Goal: Task Accomplishment & Management: Use online tool/utility

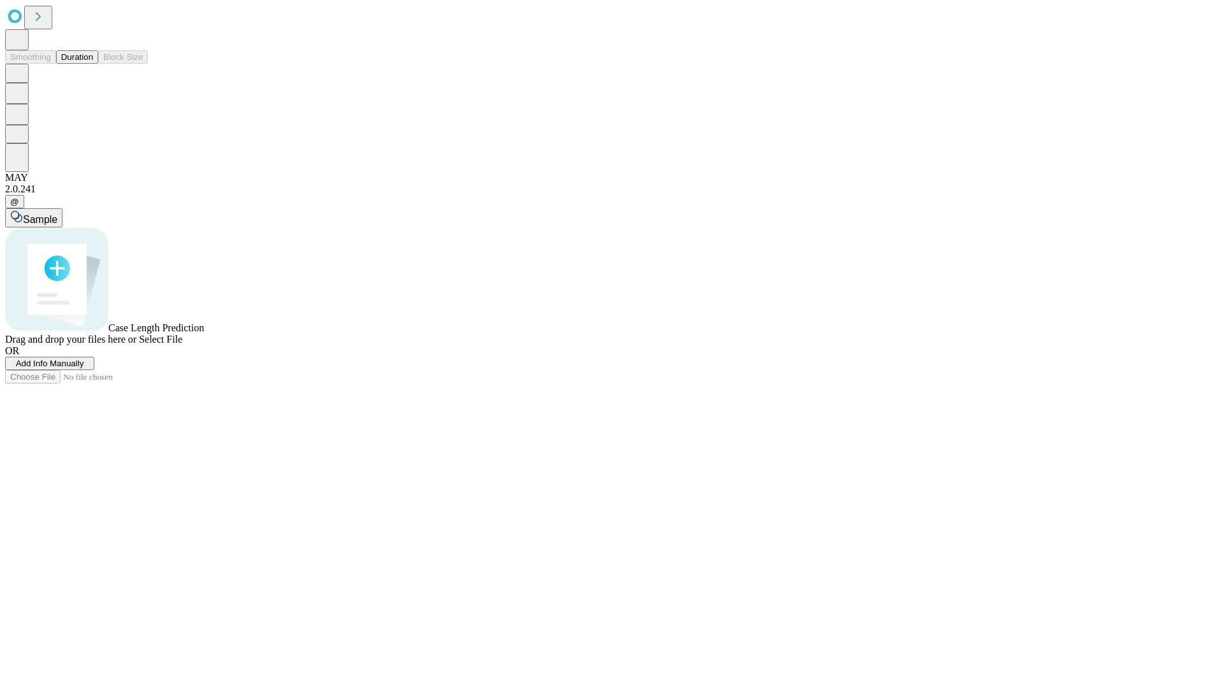
click at [93, 64] on button "Duration" at bounding box center [77, 56] width 42 height 13
click at [84, 368] on span "Add Info Manually" at bounding box center [50, 364] width 68 height 10
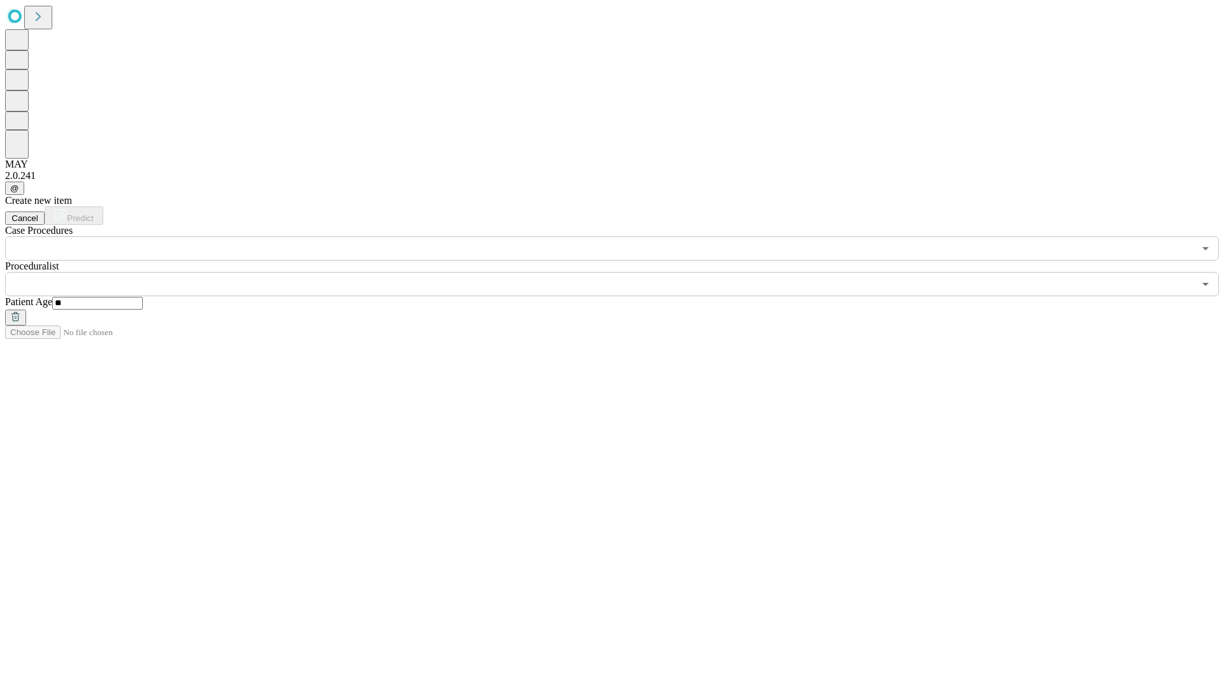
type input "**"
click at [621, 272] on input "text" at bounding box center [599, 284] width 1189 height 24
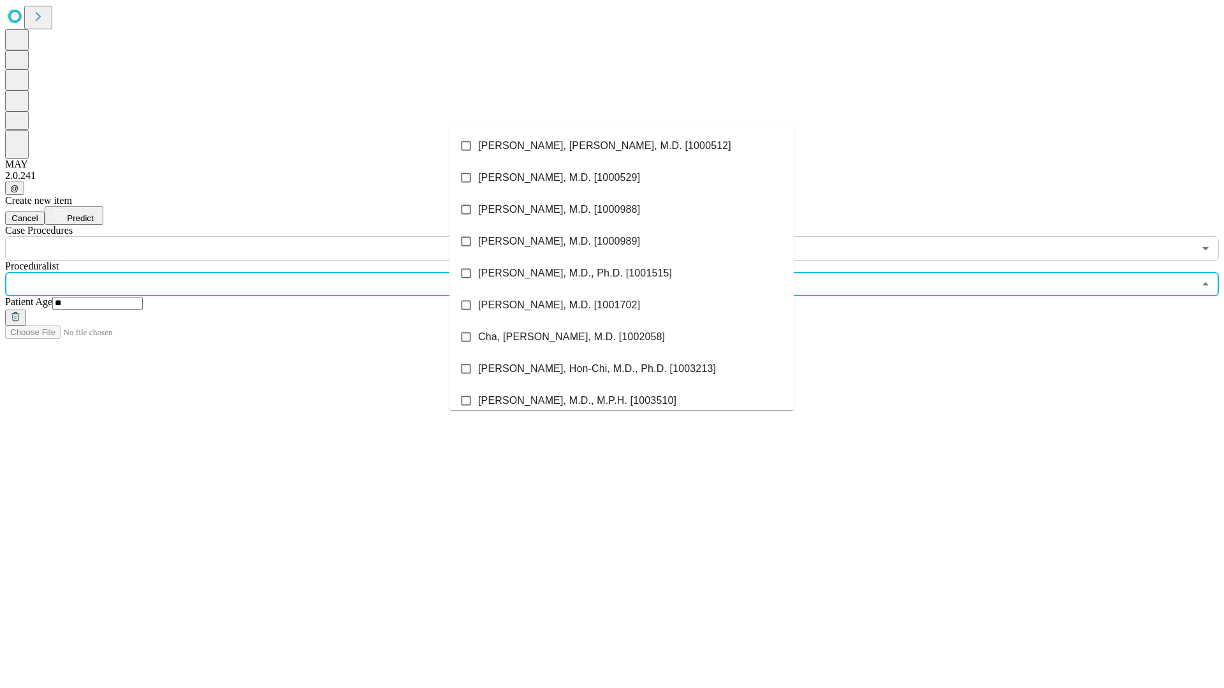
click at [621, 146] on li "[PERSON_NAME], [PERSON_NAME], M.D. [1000512]" at bounding box center [621, 146] width 344 height 32
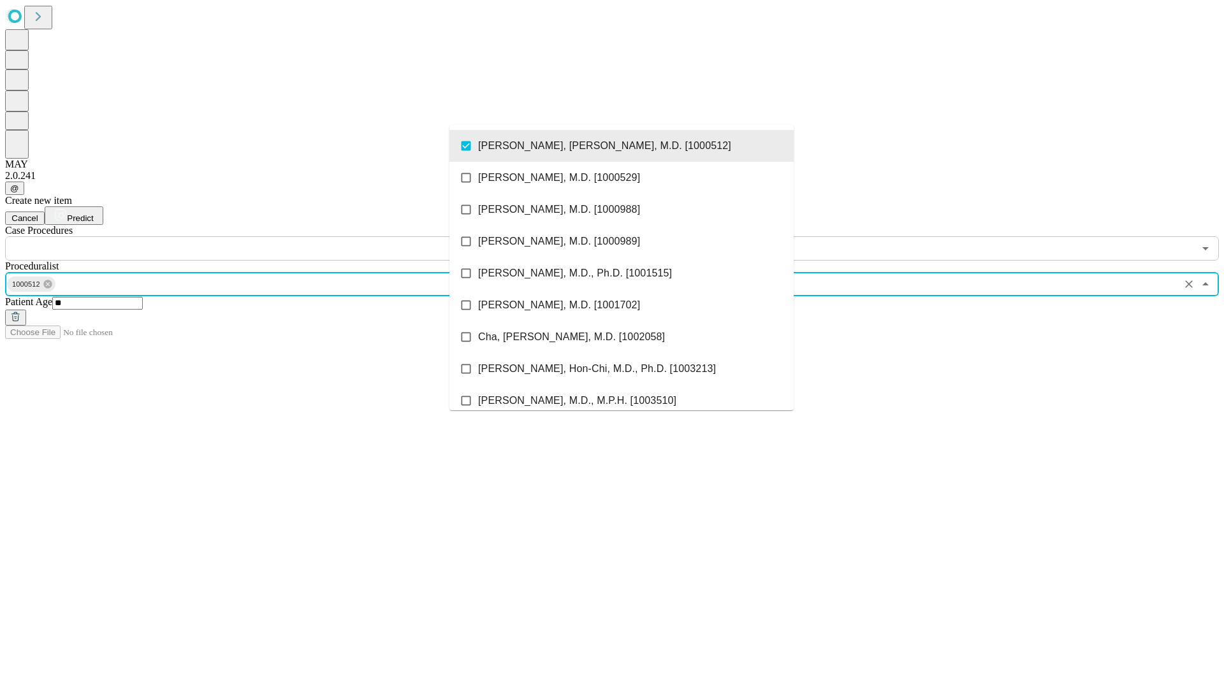
click at [268, 236] on input "text" at bounding box center [599, 248] width 1189 height 24
